Goal: Information Seeking & Learning: Check status

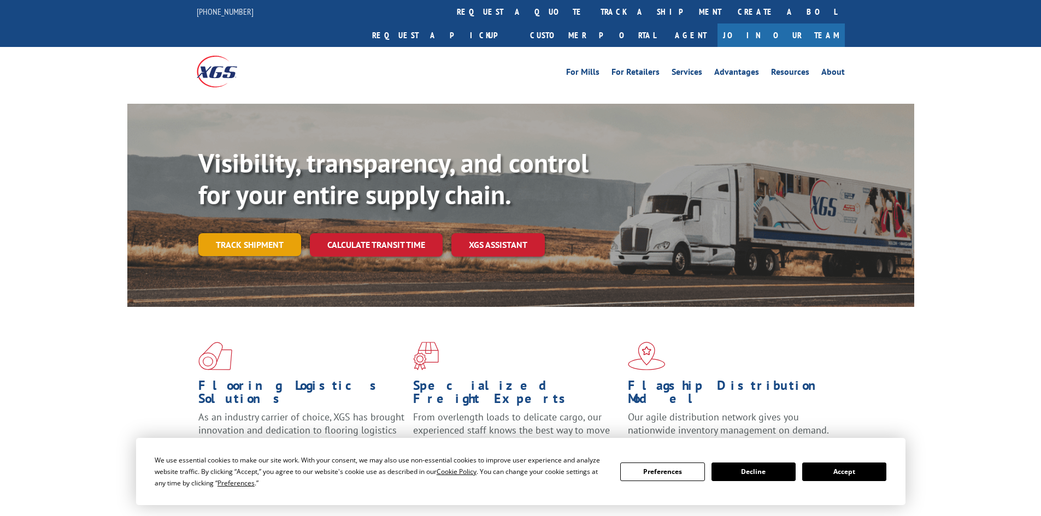
click at [278, 233] on link "Track shipment" at bounding box center [249, 244] width 103 height 23
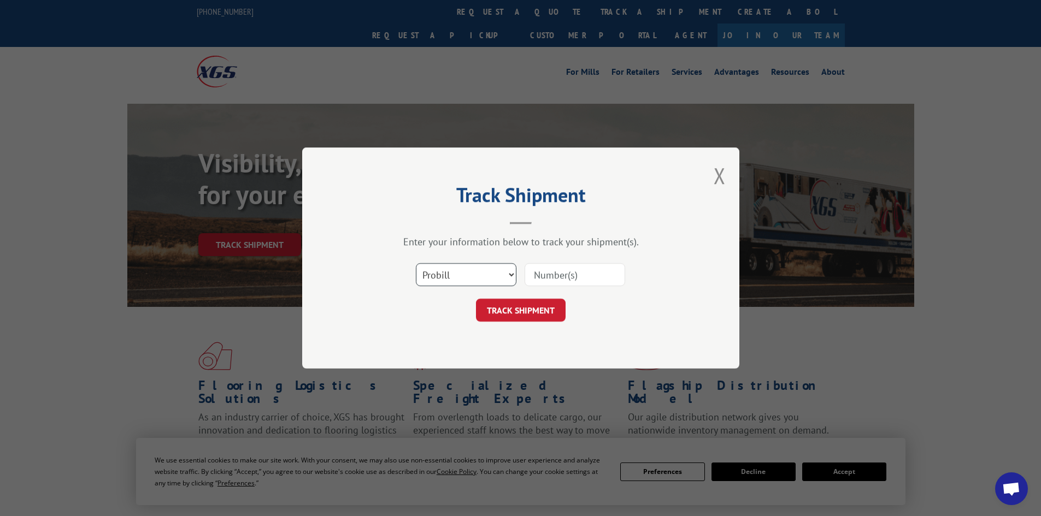
click at [511, 273] on select "Select category... Probill BOL PO" at bounding box center [466, 274] width 101 height 23
select select "po"
click at [416, 263] on select "Select category... Probill BOL PO" at bounding box center [466, 274] width 101 height 23
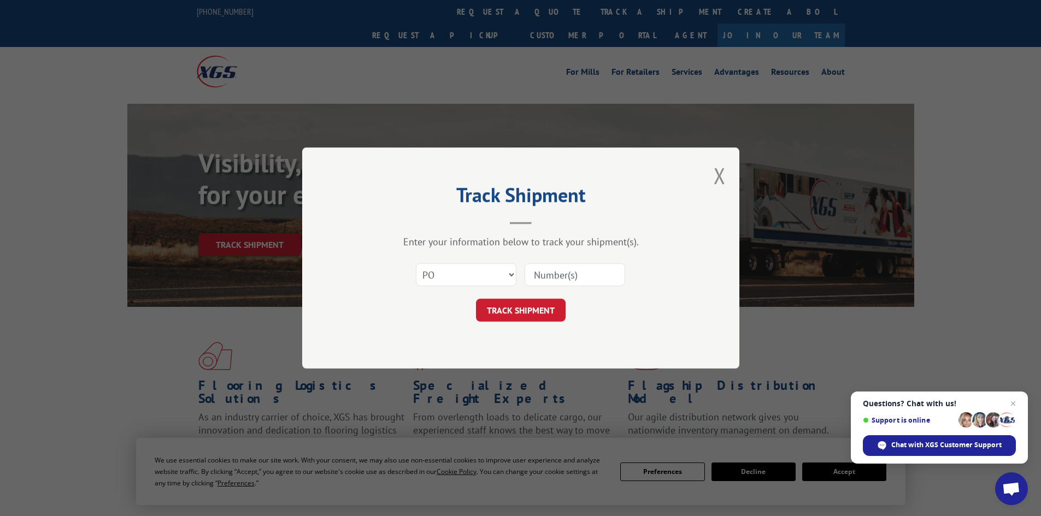
click at [606, 277] on input at bounding box center [574, 274] width 101 height 23
paste input "22538572"
type input "22538572"
click at [542, 311] on button "TRACK SHIPMENT" at bounding box center [521, 310] width 90 height 23
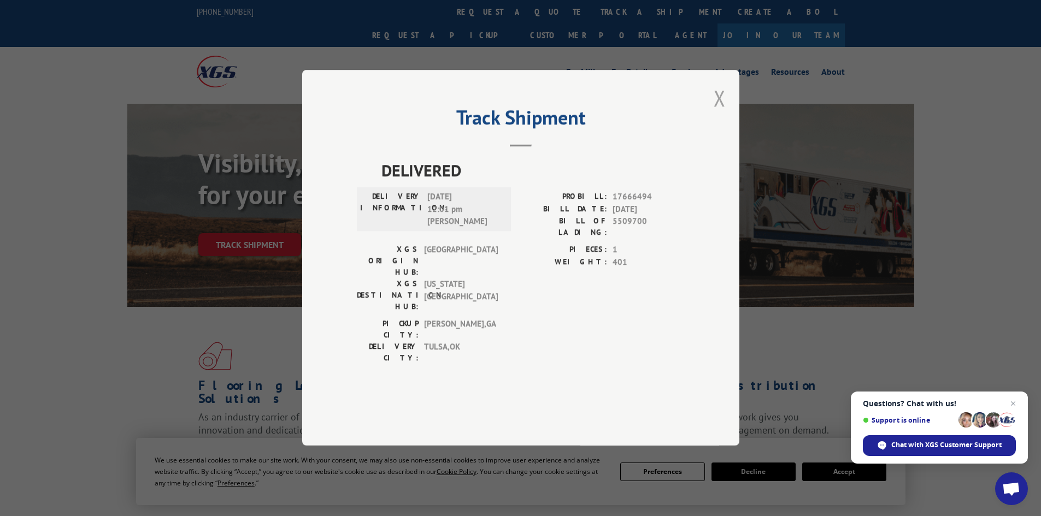
click at [719, 113] on button "Close modal" at bounding box center [719, 98] width 12 height 29
